Goal: Task Accomplishment & Management: Use online tool/utility

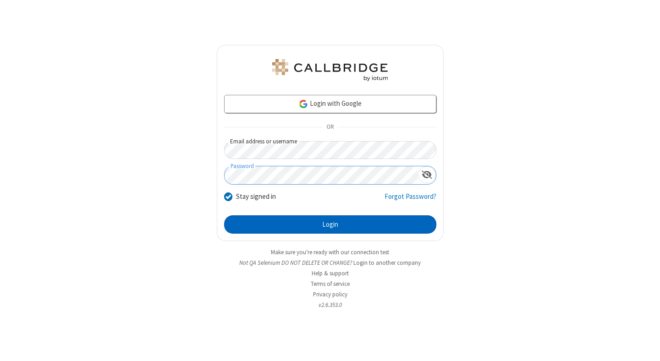
click at [330, 225] on button "Login" at bounding box center [330, 225] width 212 height 18
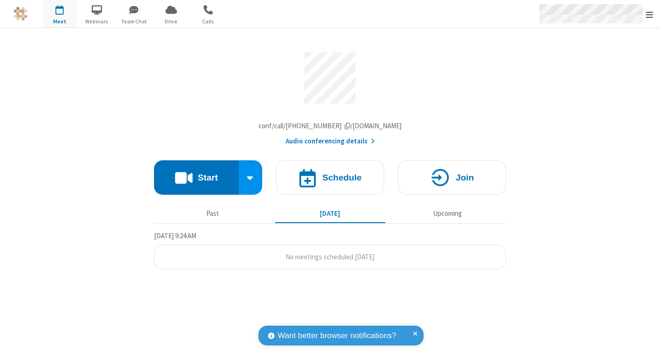
click at [650, 14] on span "Open menu" at bounding box center [649, 14] width 7 height 9
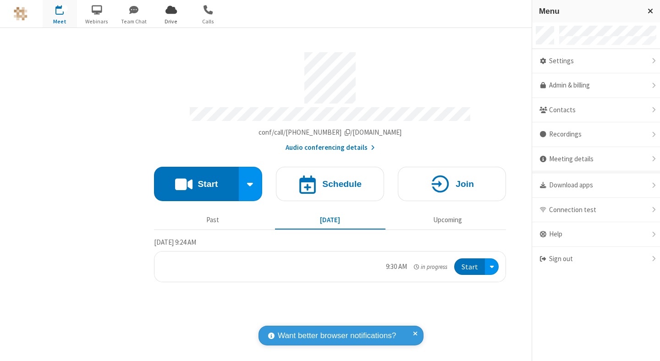
click at [171, 21] on span "Drive" at bounding box center [171, 21] width 34 height 8
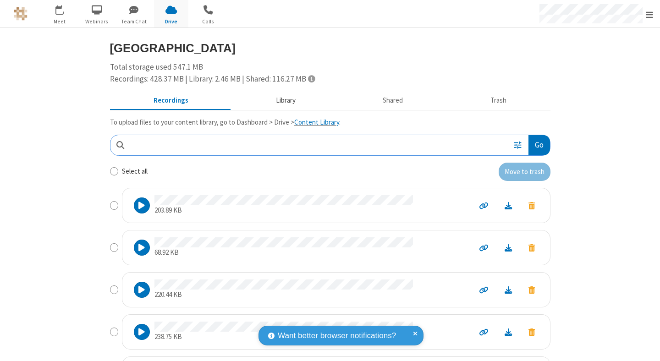
click at [281, 100] on button "Library" at bounding box center [285, 100] width 107 height 17
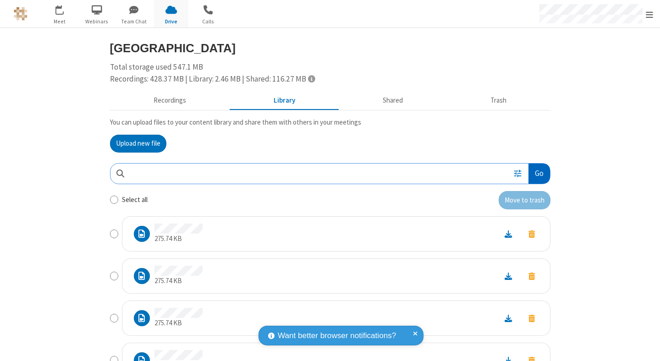
click at [536, 173] on button "Go" at bounding box center [539, 174] width 21 height 21
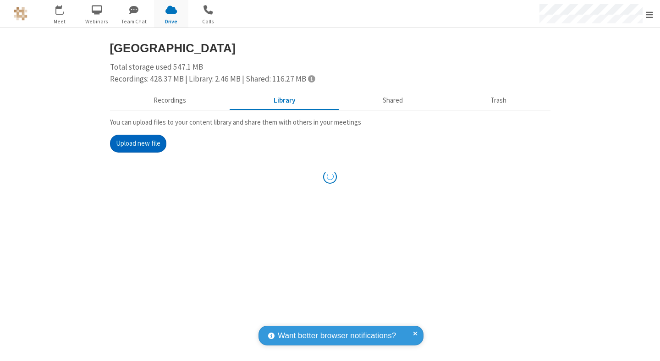
click at [134, 144] on button "Upload new file" at bounding box center [138, 144] width 56 height 18
